Goal: Entertainment & Leisure: Consume media (video, audio)

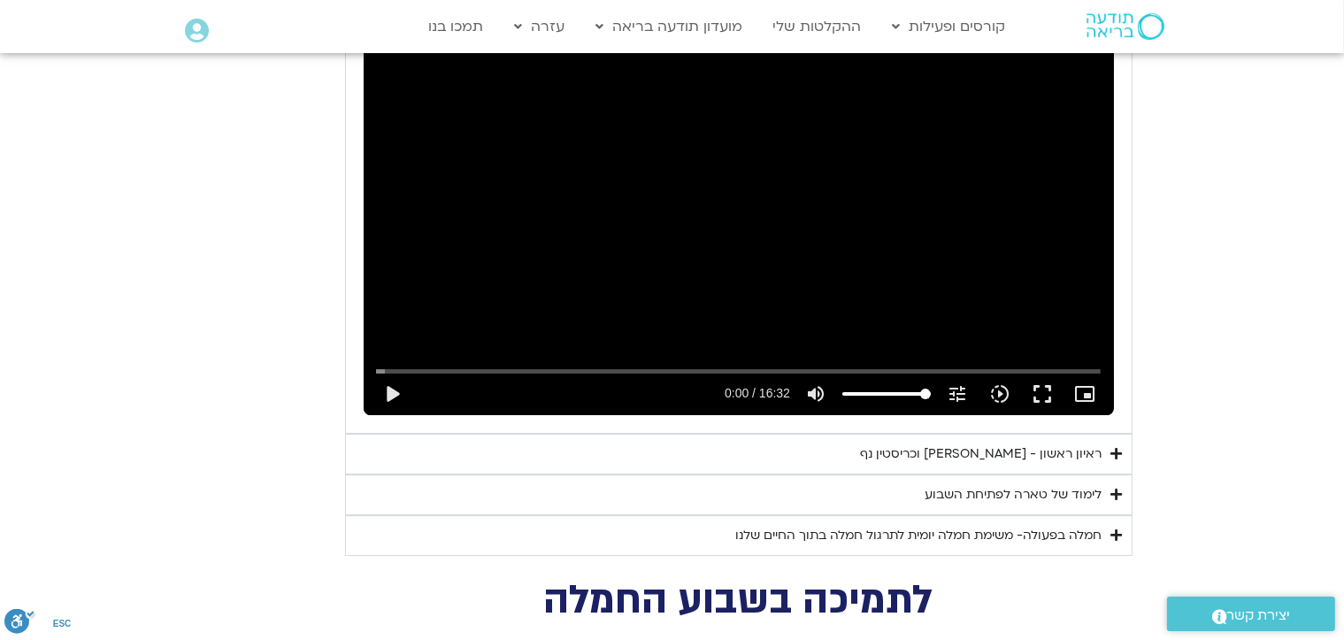
scroll to position [5527, 0]
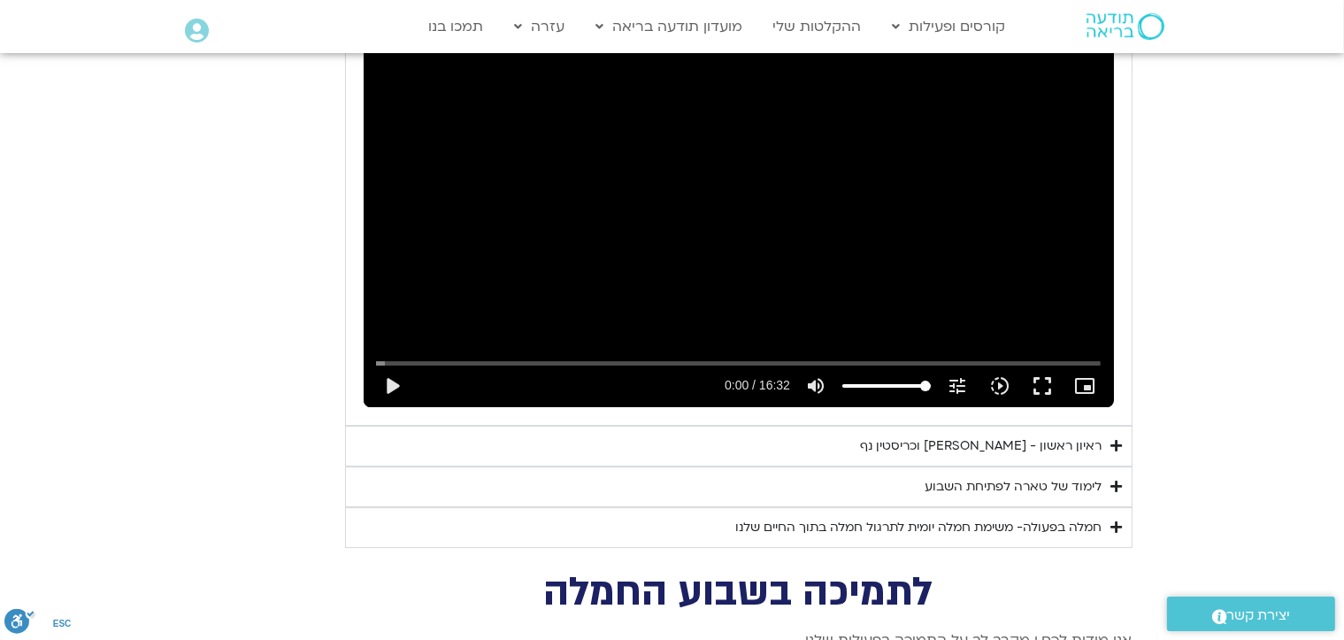
click at [1118, 439] on icon "Accordion. Open links with Enter or Space, close with Escape, and navigate with…" at bounding box center [1118, 445] width 12 height 13
click at [0, 0] on icon "Accordion. Open links with Enter or Space, close with Escape, and navigate with…" at bounding box center [0, 0] width 0 height 0
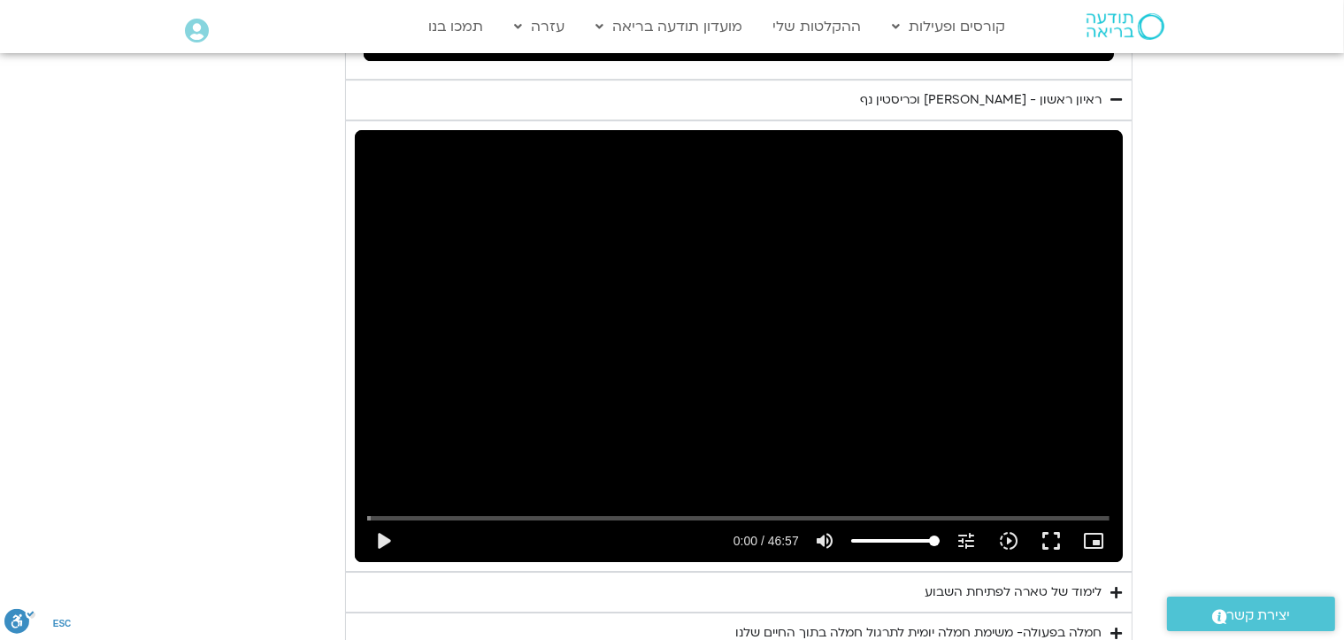
scroll to position [5881, 0]
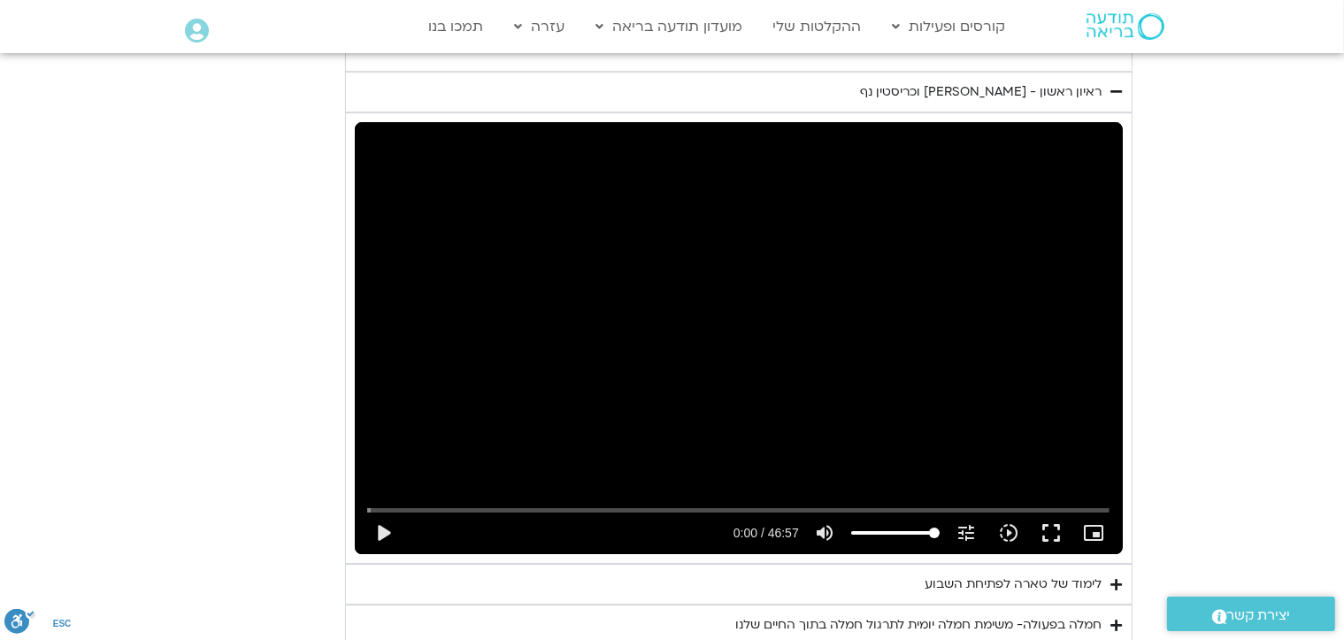
click at [1119, 578] on icon "Accordion. Open links with Enter or Space, close with Escape, and navigate with…" at bounding box center [1118, 584] width 12 height 13
click at [0, 0] on icon "Accordion. Open links with Enter or Space, close with Escape, and navigate with…" at bounding box center [0, 0] width 0 height 0
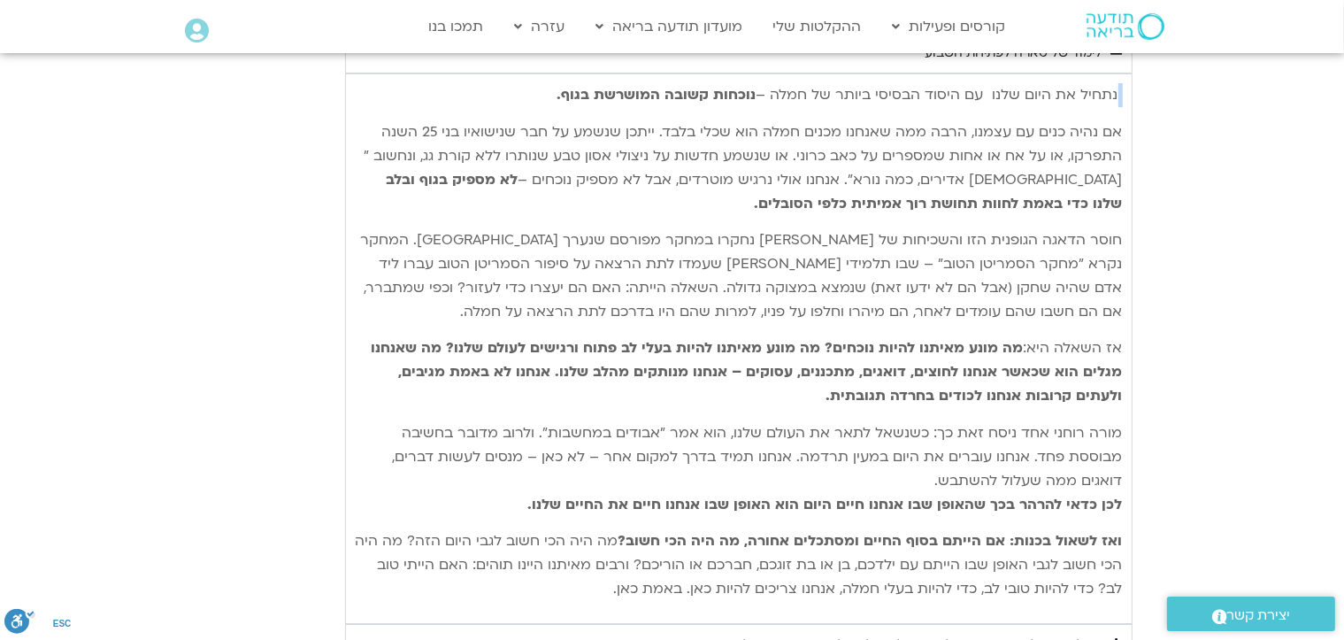
scroll to position [6500, 0]
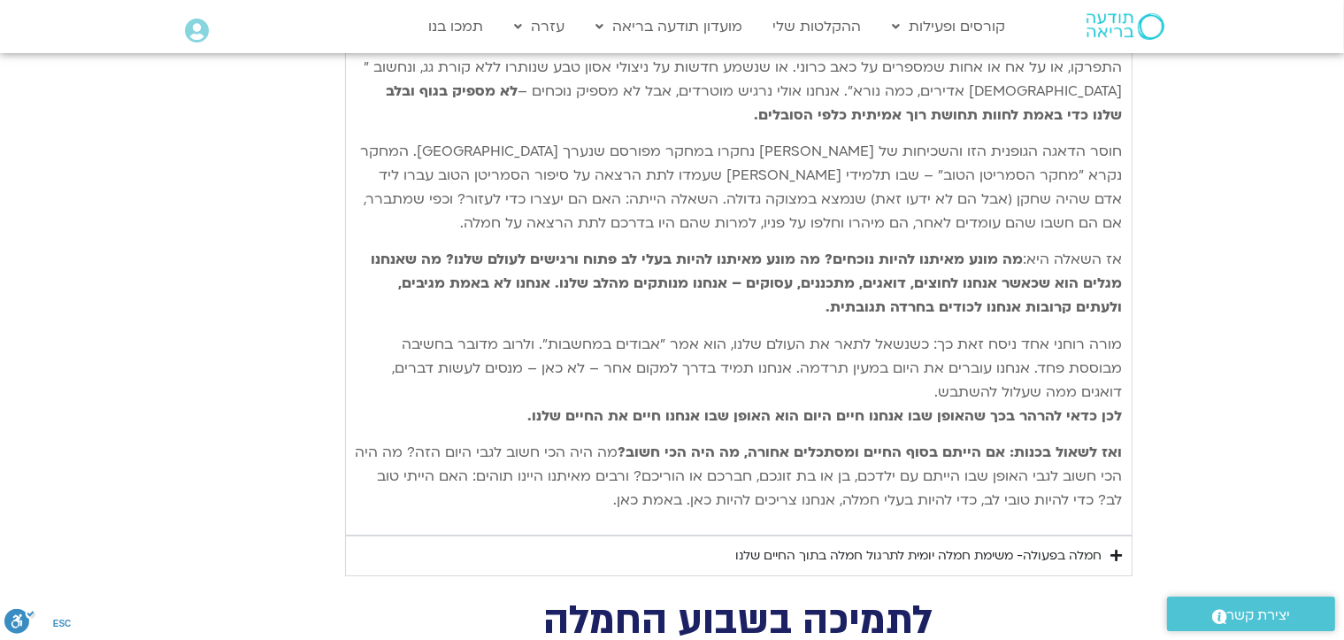
click at [1115, 549] on icon "Accordion. Open links with Enter or Space, close with Escape, and navigate with…" at bounding box center [1118, 555] width 12 height 13
click at [0, 0] on icon "Accordion. Open links with Enter or Space, close with Escape, and navigate with…" at bounding box center [0, 0] width 0 height 0
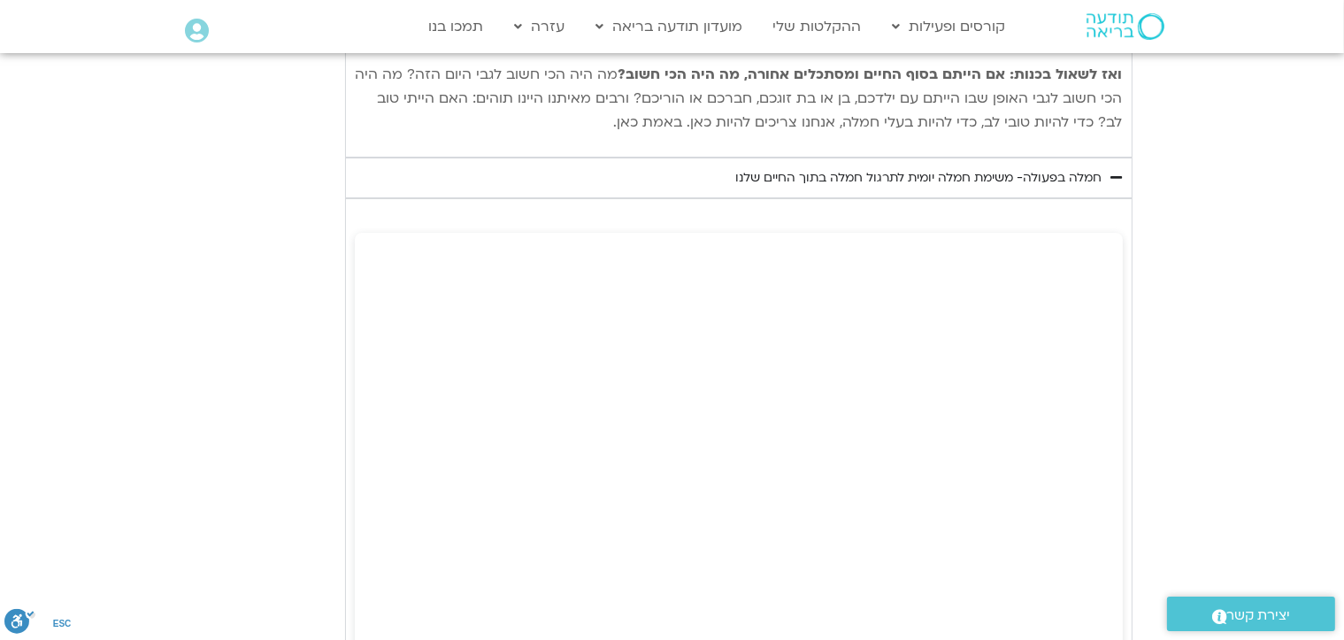
scroll to position [6855, 0]
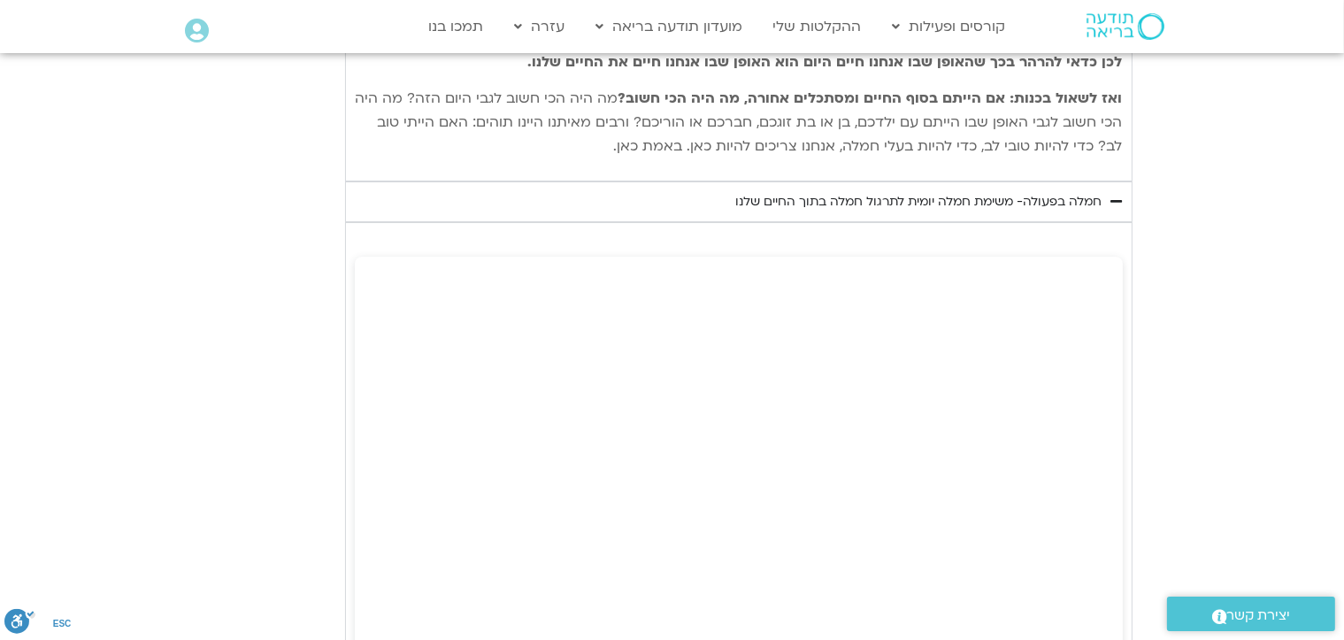
click at [1115, 195] on icon "Accordion. Open links with Enter or Space, close with Escape, and navigate with…" at bounding box center [1118, 201] width 12 height 13
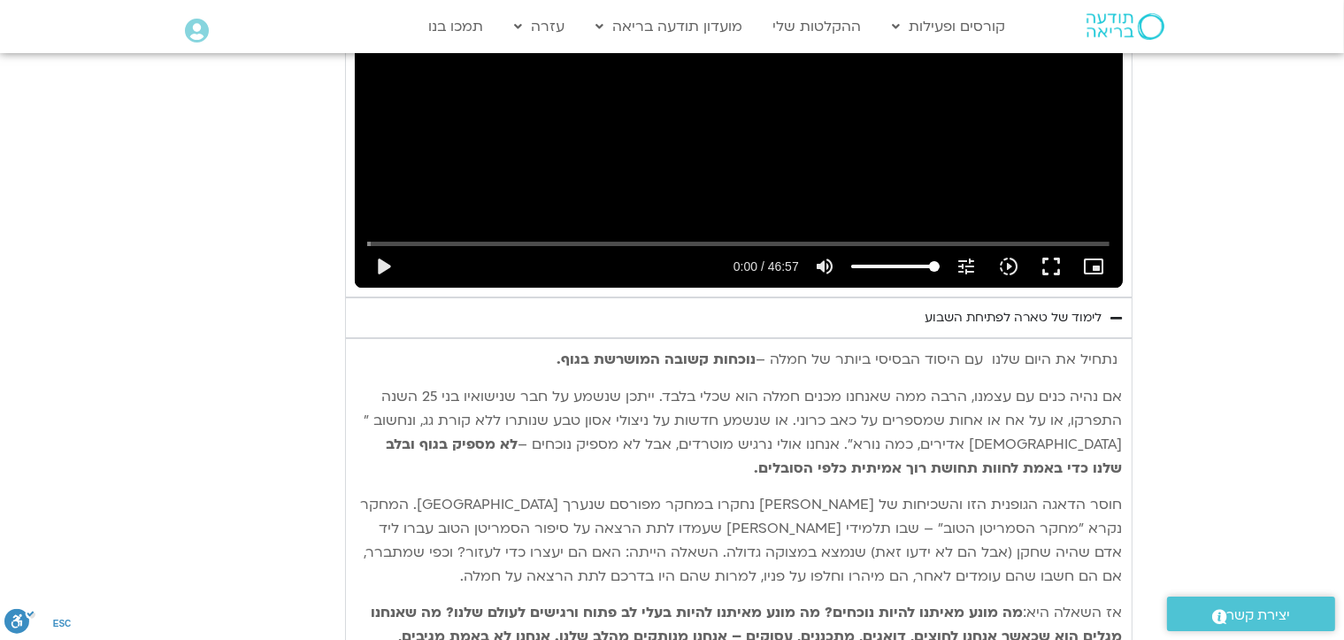
scroll to position [6146, 0]
click at [1115, 312] on icon "Accordion. Open links with Enter or Space, close with Escape, and navigate with…" at bounding box center [1118, 318] width 12 height 13
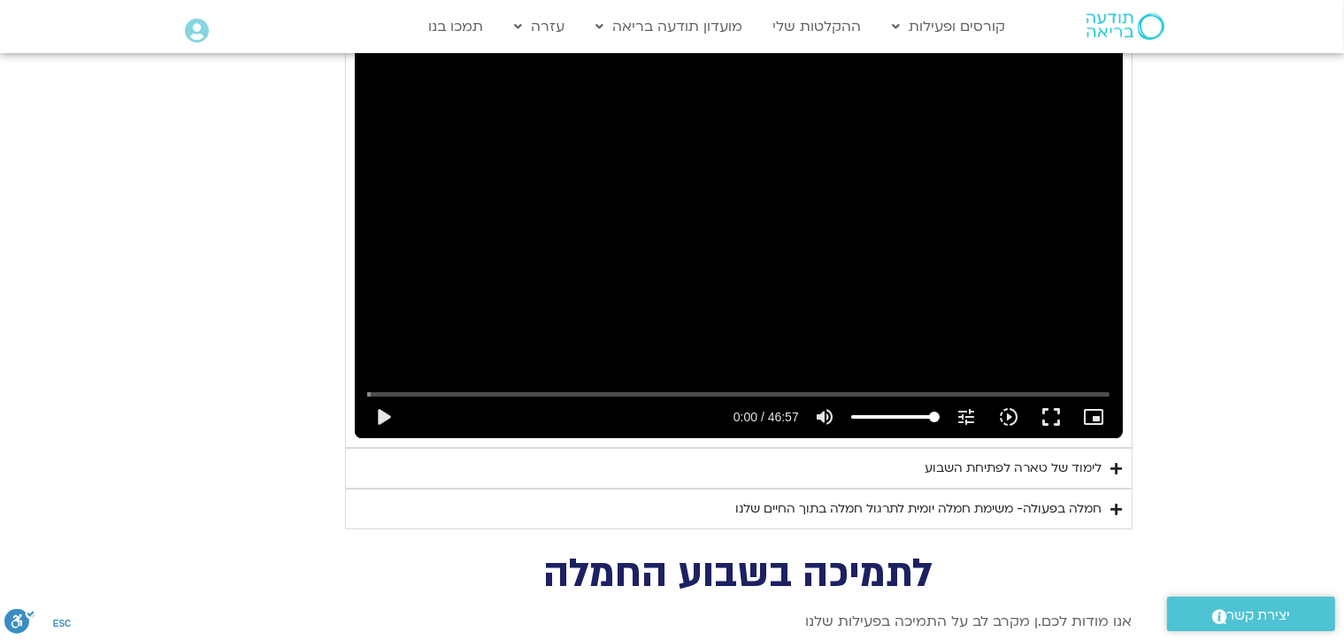
scroll to position [5969, 0]
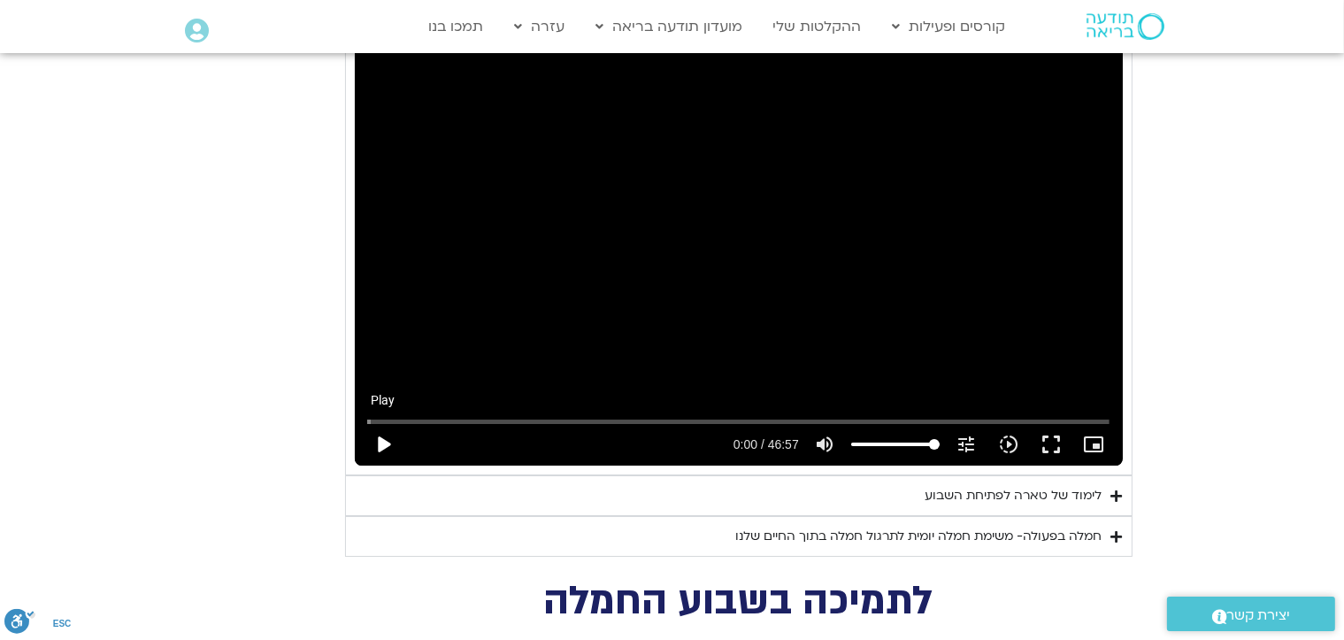
click at [380, 423] on button "play_arrow" at bounding box center [383, 444] width 42 height 42
drag, startPoint x: 378, startPoint y: 388, endPoint x: 362, endPoint y: 389, distance: 16.0
click at [367, 416] on input "Seek" at bounding box center [738, 421] width 743 height 11
click at [353, 389] on div "נא להזין כתובת אימייל כדי לצפות בסרטון. אני מאשר/ת קבלת מידע למייל ולנייד צפייה…" at bounding box center [739, 249] width 788 height 451
click at [1050, 423] on button "fullscreen" at bounding box center [1051, 444] width 42 height 42
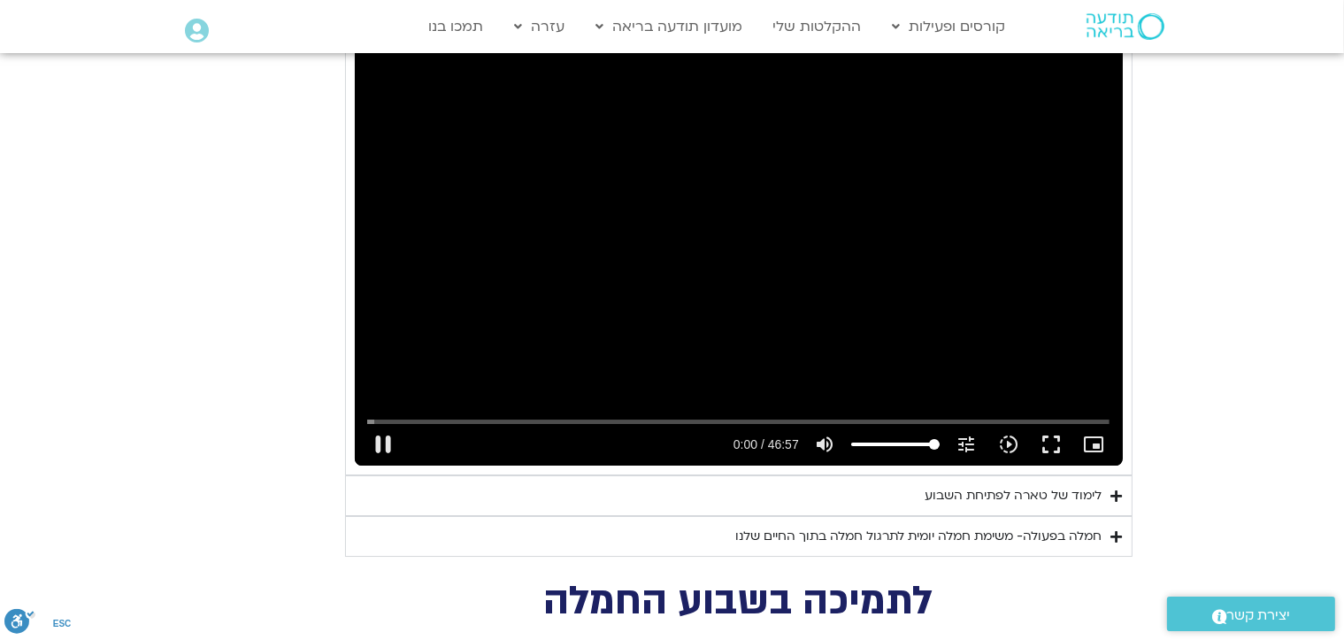
drag, startPoint x: 1050, startPoint y: 413, endPoint x: 1049, endPoint y: 504, distance: 91.2
click at [1050, 504] on div "תרגול יום ראשון עם סנדיה - חמלה עצמית נא להזין כתובת אימייל כדי לצפות בסרטון. א…" at bounding box center [739, 20] width 788 height 1074
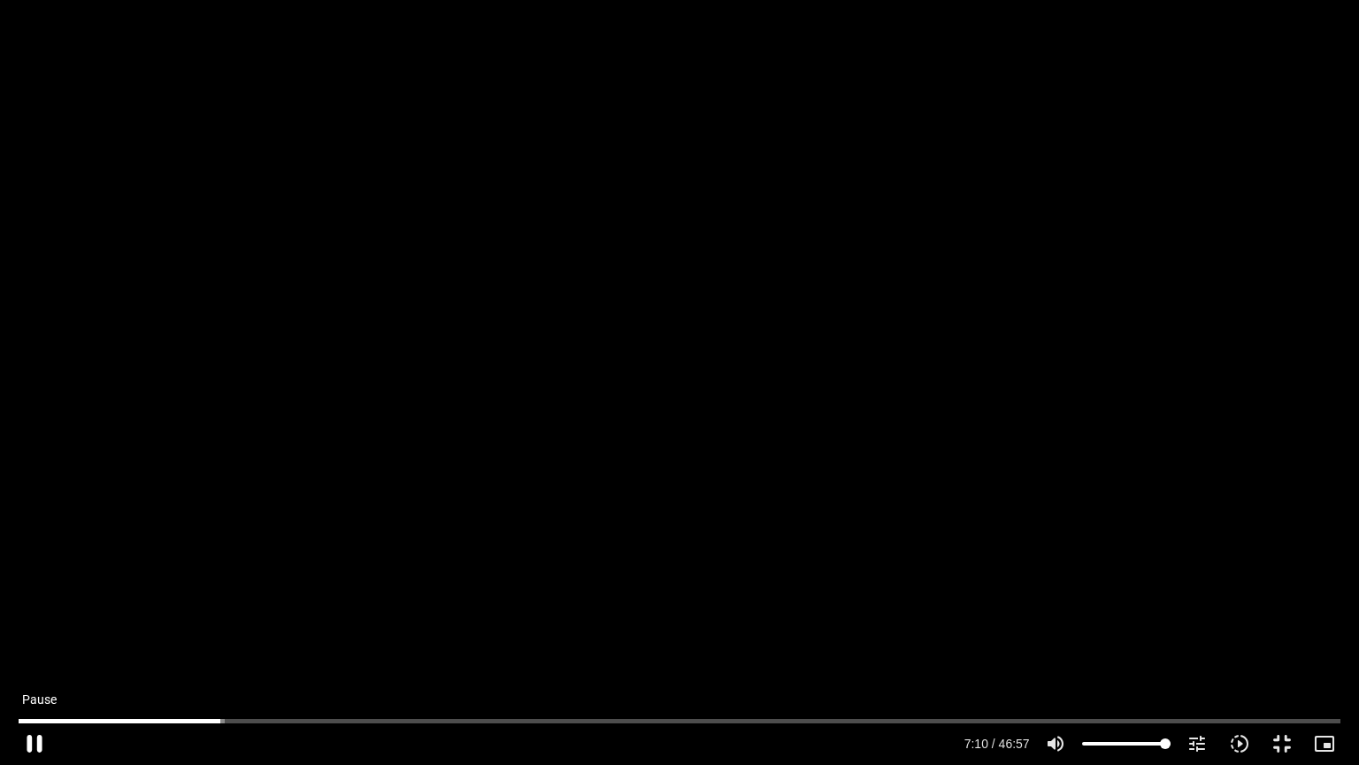
click at [32, 639] on button "pause" at bounding box center [34, 743] width 42 height 42
click at [217, 639] on input "Seek" at bounding box center [679, 720] width 1321 height 11
click at [37, 639] on button "pause" at bounding box center [34, 743] width 42 height 42
click at [330, 639] on input "Seek" at bounding box center [679, 720] width 1321 height 11
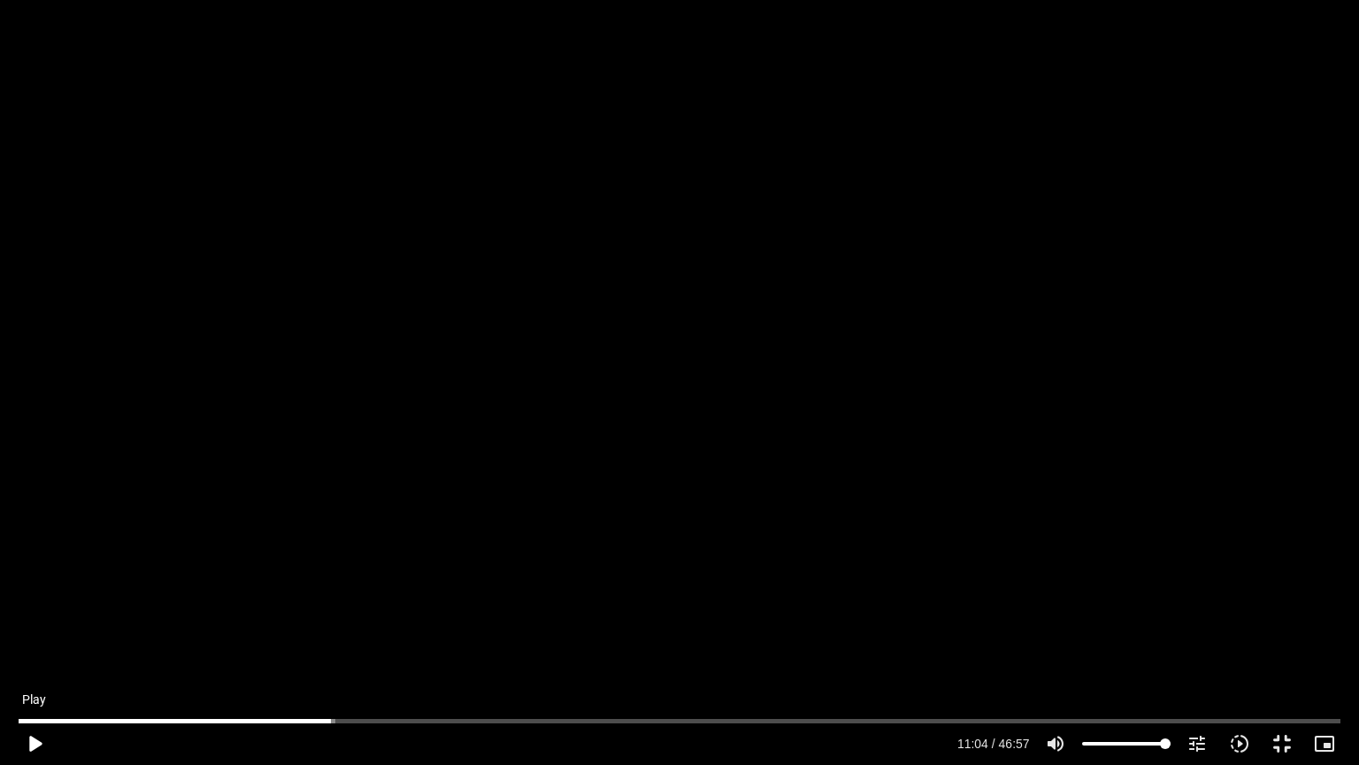
click at [34, 639] on button "play_arrow" at bounding box center [34, 743] width 42 height 42
click at [35, 639] on button "pause" at bounding box center [34, 743] width 42 height 42
type input "792.507046"
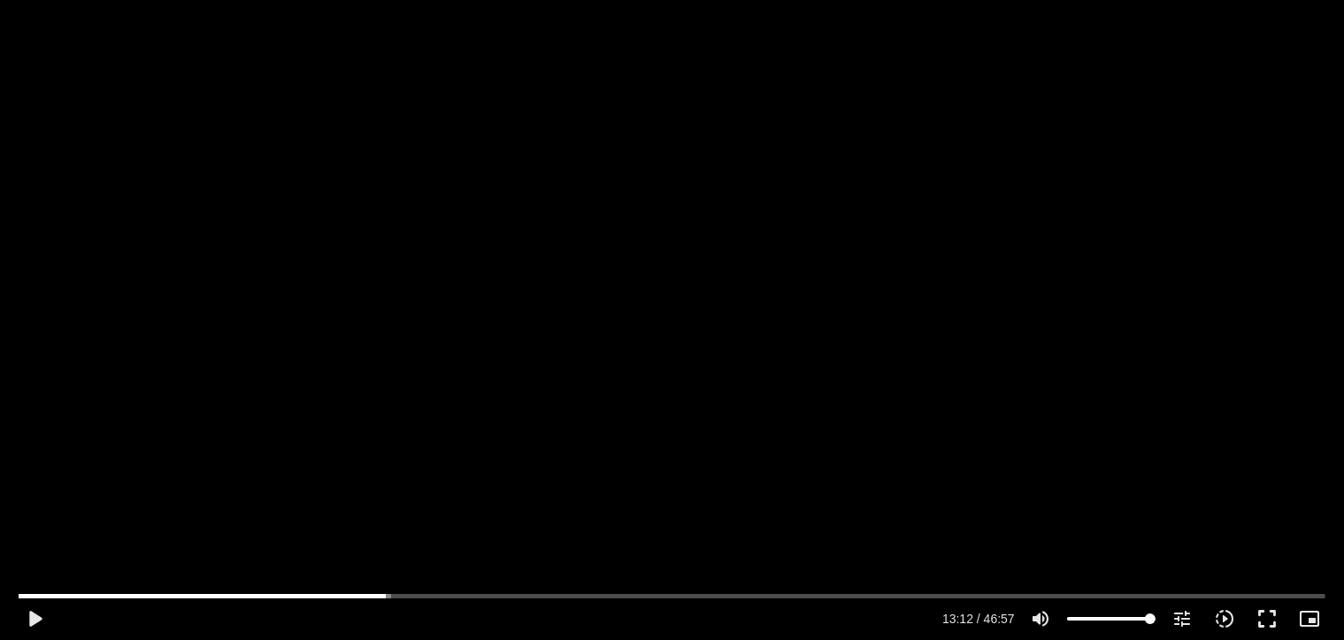
scroll to position [4642, 0]
